Goal: Task Accomplishment & Management: Manage account settings

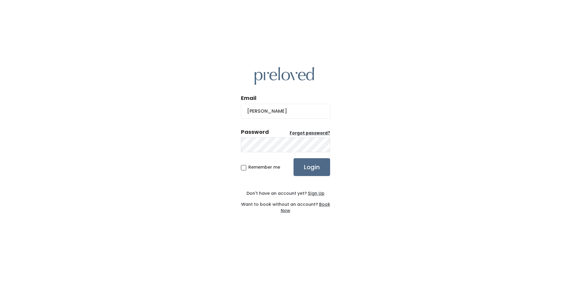
type input "[EMAIL_ADDRESS][DOMAIN_NAME]"
click at [293, 158] on input "Login" at bounding box center [311, 167] width 37 height 18
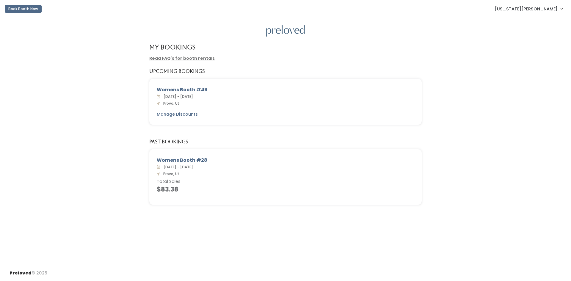
click at [188, 157] on div "Womens Booth #28" at bounding box center [285, 160] width 257 height 7
drag, startPoint x: 194, startPoint y: 188, endPoint x: 155, endPoint y: 158, distance: 49.3
click at [155, 158] on div "Womens Booth #28 Sat. Apr 20 - Fri. Apr 26, 2024 Provo, Ut Total Sales $83.38" at bounding box center [286, 177] width 272 height 55
click at [260, 195] on div "Womens Booth #28 Sat. Apr 20 - Fri. Apr 26, 2024 Provo, Ut Total Sales $83.38" at bounding box center [286, 177] width 272 height 55
click at [173, 113] on u "Manage Discounts" at bounding box center [177, 114] width 41 height 6
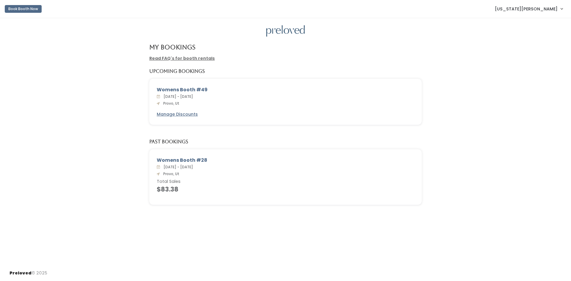
click at [172, 58] on link "Read FAQ's for booth rentals" at bounding box center [181, 58] width 65 height 6
click at [277, 32] on img at bounding box center [285, 31] width 39 height 12
drag, startPoint x: 143, startPoint y: 44, endPoint x: 242, endPoint y: 62, distance: 101.3
click at [242, 62] on div "My Bookings Read FAQ's for booth rentals Upcoming Bookings Womens Booth #49 Sat…" at bounding box center [285, 141] width 571 height 247
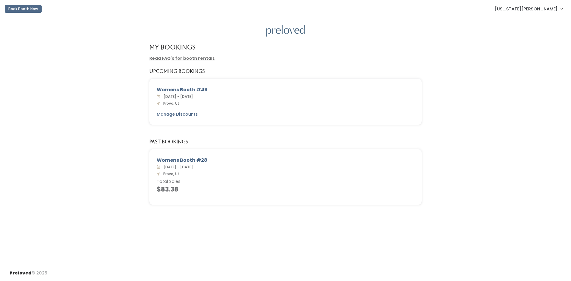
drag, startPoint x: 239, startPoint y: 69, endPoint x: 148, endPoint y: 41, distance: 95.2
click at [148, 41] on div "My Bookings Read FAQ's for booth rentals Upcoming Bookings Womens Booth #49 Sat…" at bounding box center [285, 141] width 571 height 247
drag, startPoint x: 220, startPoint y: 50, endPoint x: 227, endPoint y: 55, distance: 8.8
click at [227, 55] on div "My Bookings" at bounding box center [285, 50] width 279 height 12
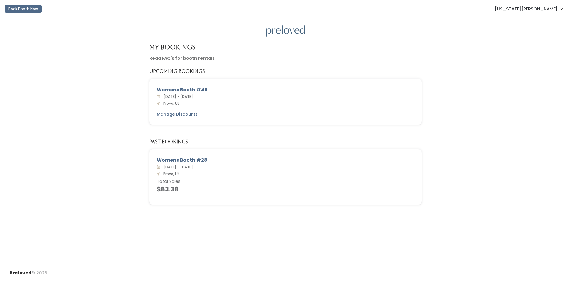
click at [227, 55] on div "My Bookings" at bounding box center [285, 50] width 279 height 12
drag, startPoint x: 144, startPoint y: 45, endPoint x: 232, endPoint y: 72, distance: 91.7
click at [232, 72] on div "My Bookings Read FAQ's for booth rentals Upcoming Bookings Womens Booth #49 Sat…" at bounding box center [285, 141] width 571 height 247
click at [232, 72] on div "Upcoming Bookings" at bounding box center [285, 74] width 279 height 10
drag, startPoint x: 158, startPoint y: 89, endPoint x: 217, endPoint y: 90, distance: 58.3
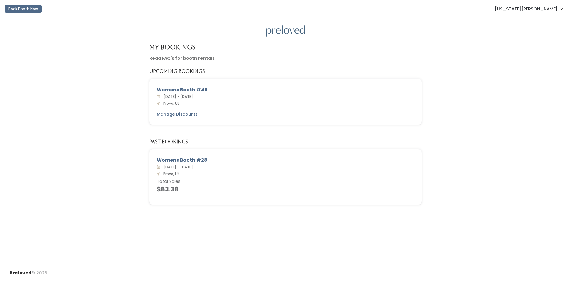
click at [217, 90] on div "Womens Booth #49" at bounding box center [285, 89] width 257 height 7
drag, startPoint x: 217, startPoint y: 90, endPoint x: 147, endPoint y: 89, distance: 69.6
click at [147, 89] on div "Womens Booth #49 Sat. Aug 23 - Fri. Aug 29, 2025 Provo, Ut Manage Discounts" at bounding box center [285, 106] width 279 height 54
click at [149, 87] on div "Womens Booth #49 Sat. Aug 23 - Fri. Aug 29, 2025 Provo, Ut Manage Discounts" at bounding box center [285, 102] width 272 height 46
